Goal: Task Accomplishment & Management: Use online tool/utility

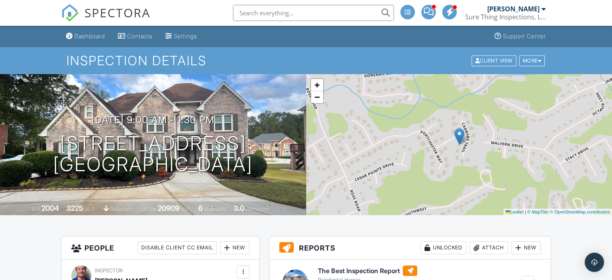
click at [256, 34] on div "Dashboard Contacts Settings Support Center" at bounding box center [306, 36] width 490 height 21
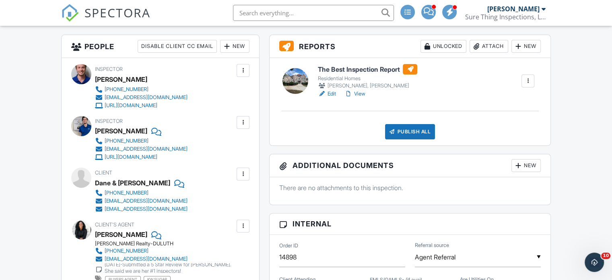
click at [408, 127] on div "Publish All" at bounding box center [410, 131] width 50 height 15
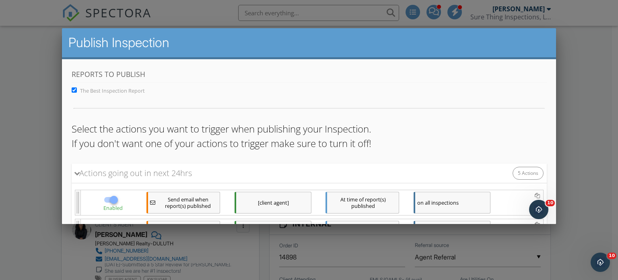
click at [268, 68] on div "Reports to Publish The Best Inspection Report Select the actions you want to tr…" at bounding box center [309, 222] width 495 height 326
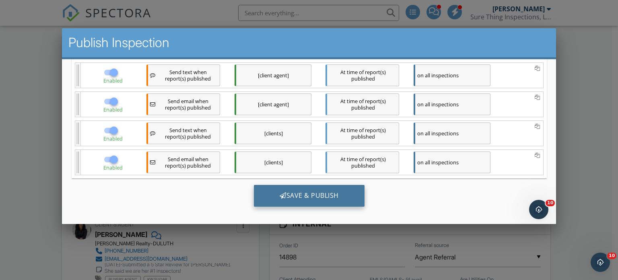
click at [311, 189] on div "Save & Publish" at bounding box center [309, 195] width 111 height 22
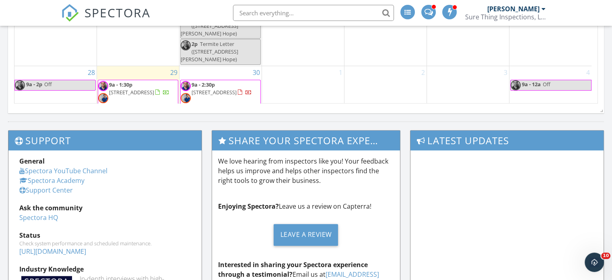
scroll to position [665, 625]
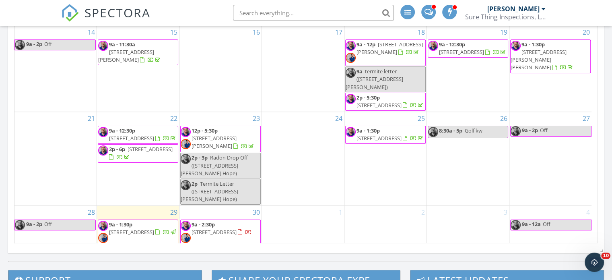
scroll to position [483, 0]
